Goal: Task Accomplishment & Management: Complete application form

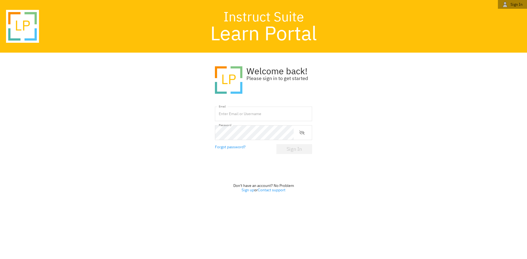
click at [507, 5] on icon "button" at bounding box center [504, 4] width 5 height 5
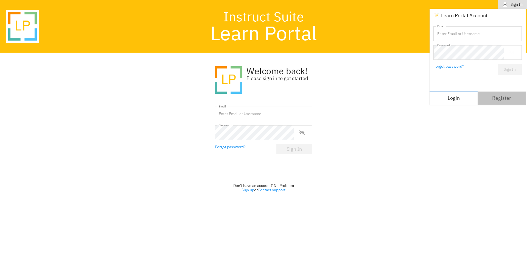
click at [495, 96] on span "Register" at bounding box center [501, 98] width 41 height 9
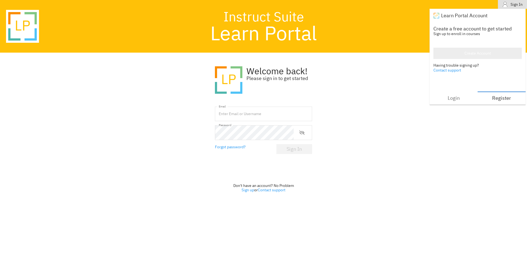
click at [470, 52] on div "Create Account" at bounding box center [478, 53] width 27 height 7
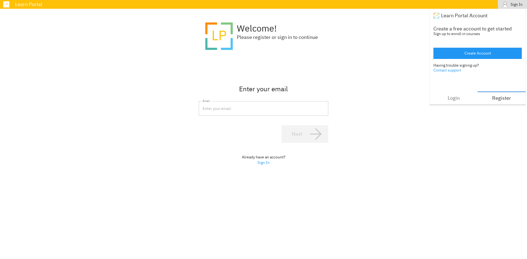
click at [311, 106] on input "email" at bounding box center [264, 108] width 130 height 15
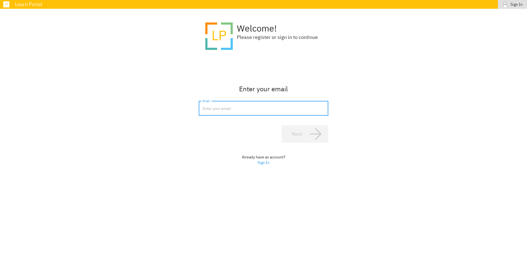
type input "[PERSON_NAME][EMAIL_ADDRESS][DOMAIN_NAME]"
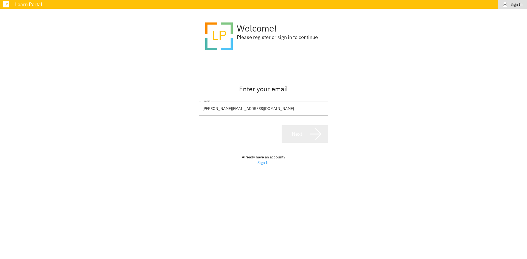
click at [303, 137] on span "Next" at bounding box center [305, 134] width 35 height 13
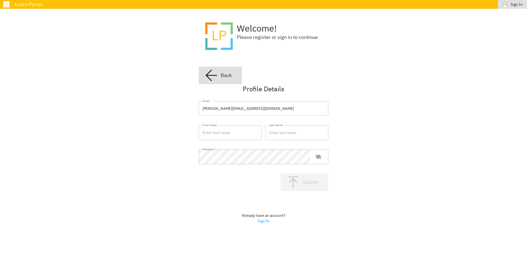
click at [252, 136] on input "text" at bounding box center [230, 132] width 63 height 15
type input "[PERSON_NAME]"
click at [278, 134] on input "text" at bounding box center [297, 132] width 63 height 15
type input "martins"
click at [316, 157] on icon "show or hide password" at bounding box center [318, 157] width 5 height 4
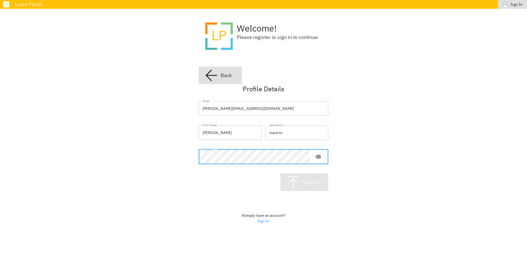
click at [311, 183] on div "Submit" at bounding box center [311, 182] width 16 height 6
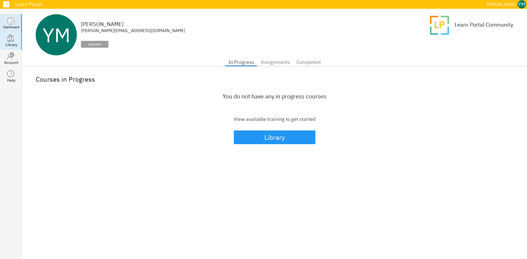
click at [6, 44] on div "Library" at bounding box center [11, 44] width 12 height 5
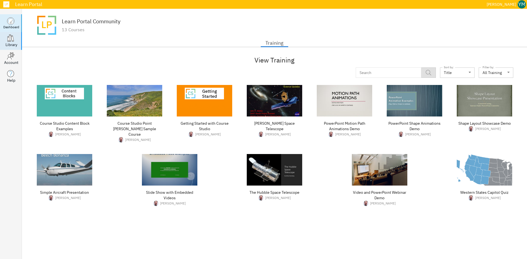
click at [8, 25] on div "Dashboard" at bounding box center [11, 27] width 16 height 5
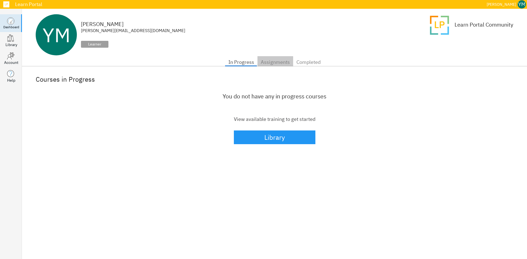
click at [273, 64] on span "Assignments" at bounding box center [275, 62] width 29 height 9
click at [248, 63] on span "In Progress" at bounding box center [241, 62] width 26 height 9
click at [5, 64] on div "Account" at bounding box center [11, 62] width 14 height 5
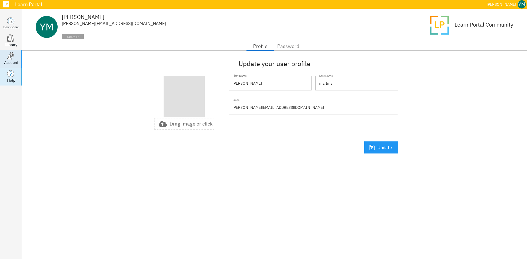
click at [12, 78] on div "Help" at bounding box center [11, 80] width 8 height 5
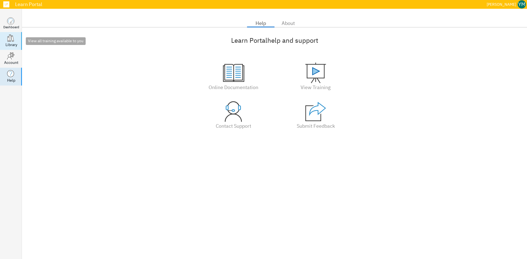
click at [9, 48] on link ".library_svg__st0,.library_svg__st1{fill:#fff;stroke:#383838;stroke-miterlimit:…" at bounding box center [11, 41] width 22 height 18
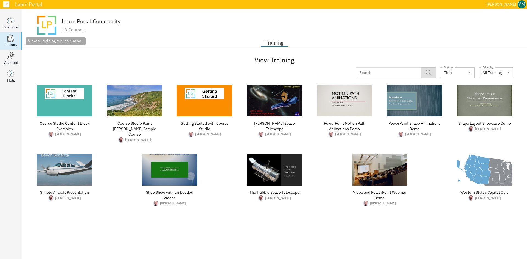
click at [13, 34] on icon ".library_svg__st0,.library_svg__st1{fill:#fff;stroke:#383838;stroke-miterlimit:…" at bounding box center [11, 38] width 8 height 8
click at [12, 28] on div "Dashboard" at bounding box center [11, 27] width 16 height 5
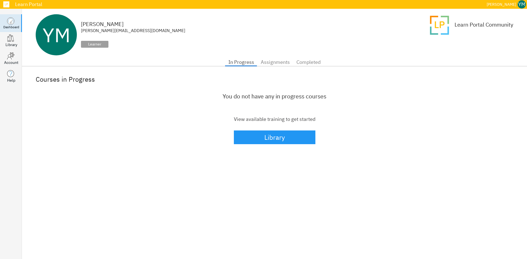
click at [104, 45] on div "Learner" at bounding box center [94, 44] width 27 height 7
